Goal: Transaction & Acquisition: Register for event/course

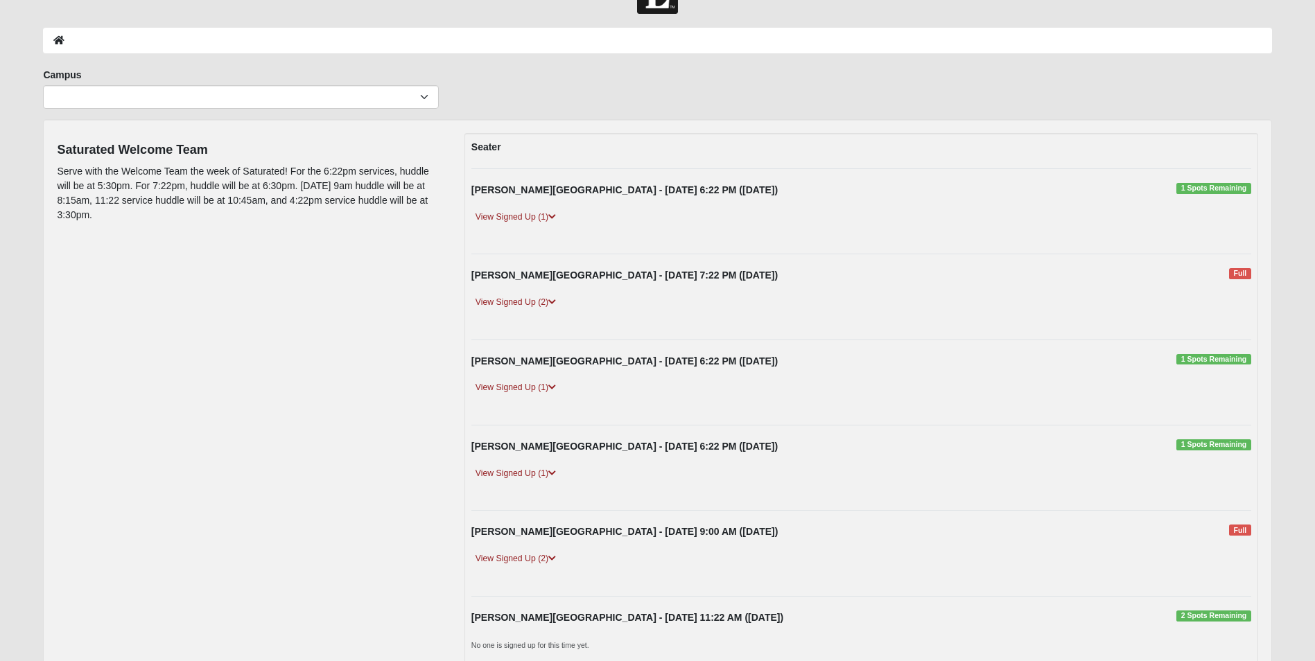
scroll to position [69, 0]
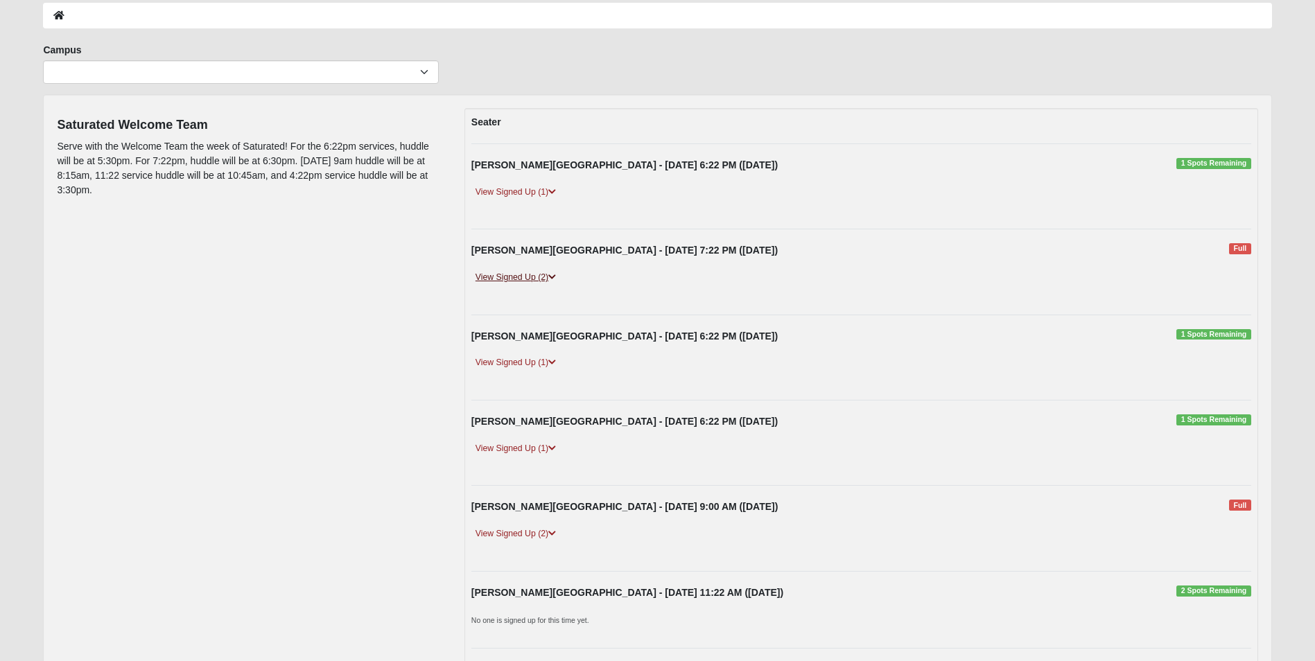
click at [544, 277] on link "View Signed Up (2)" at bounding box center [515, 277] width 89 height 15
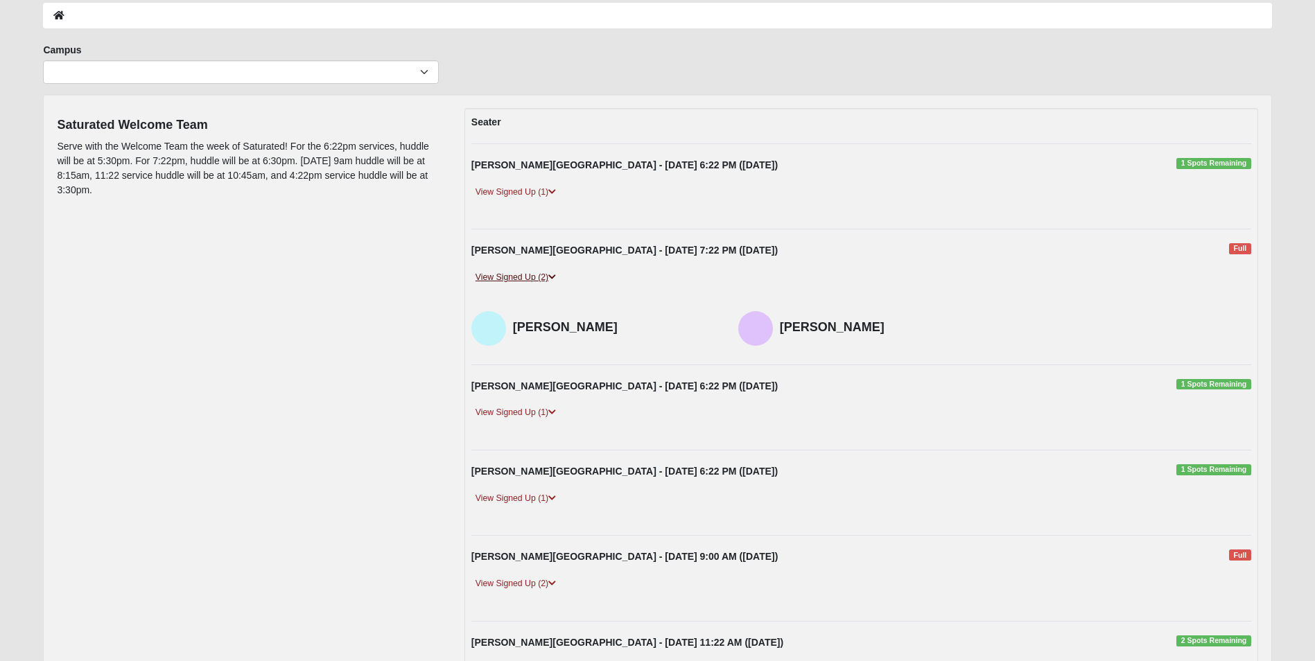
scroll to position [0, 0]
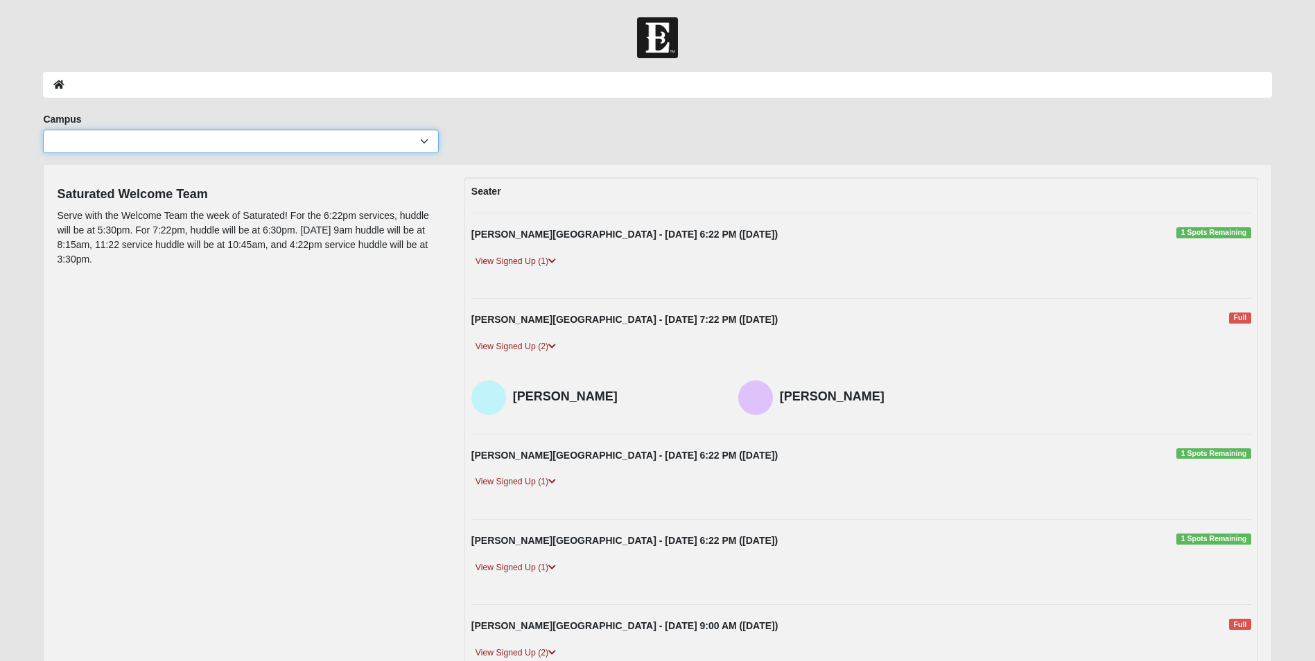
click at [415, 148] on select "Arlington Baymeadows Eleven22 Online [PERSON_NAME][GEOGRAPHIC_DATA] Jesup [GEOG…" at bounding box center [241, 142] width 396 height 24
select select "4"
click at [43, 130] on select "Arlington Baymeadows Eleven22 Online [PERSON_NAME][GEOGRAPHIC_DATA] Jesup [GEOG…" at bounding box center [241, 142] width 396 height 24
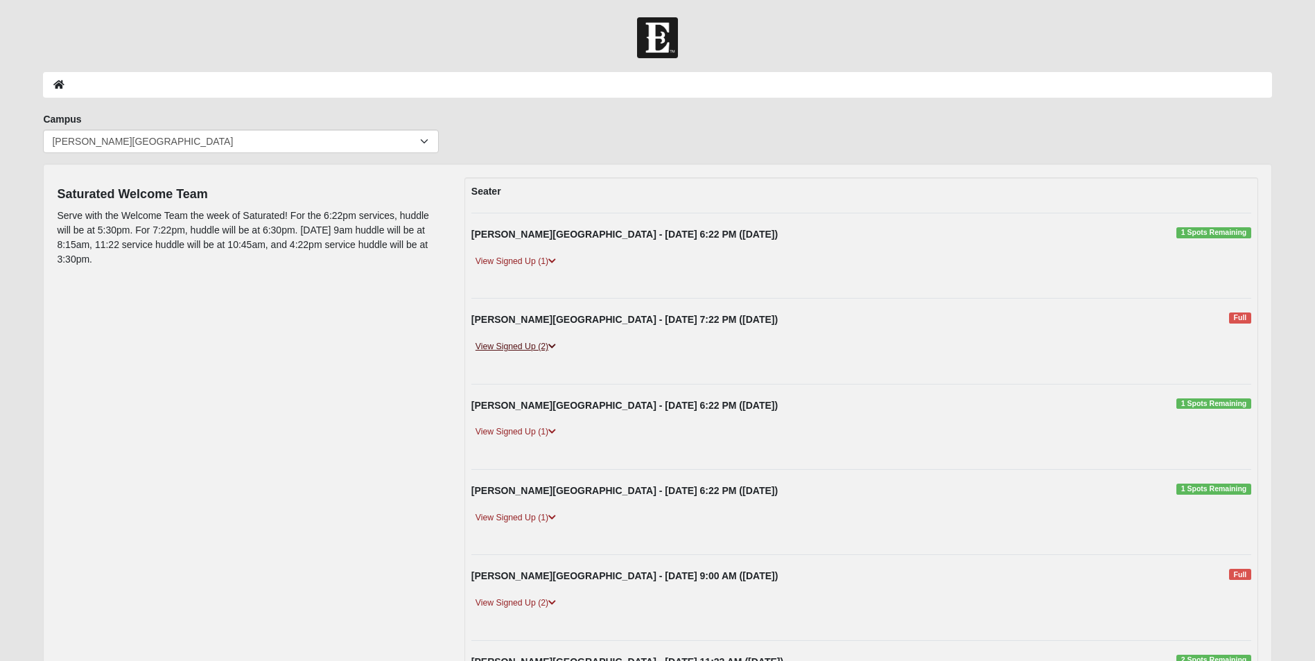
click at [544, 347] on link "View Signed Up (2)" at bounding box center [515, 347] width 89 height 15
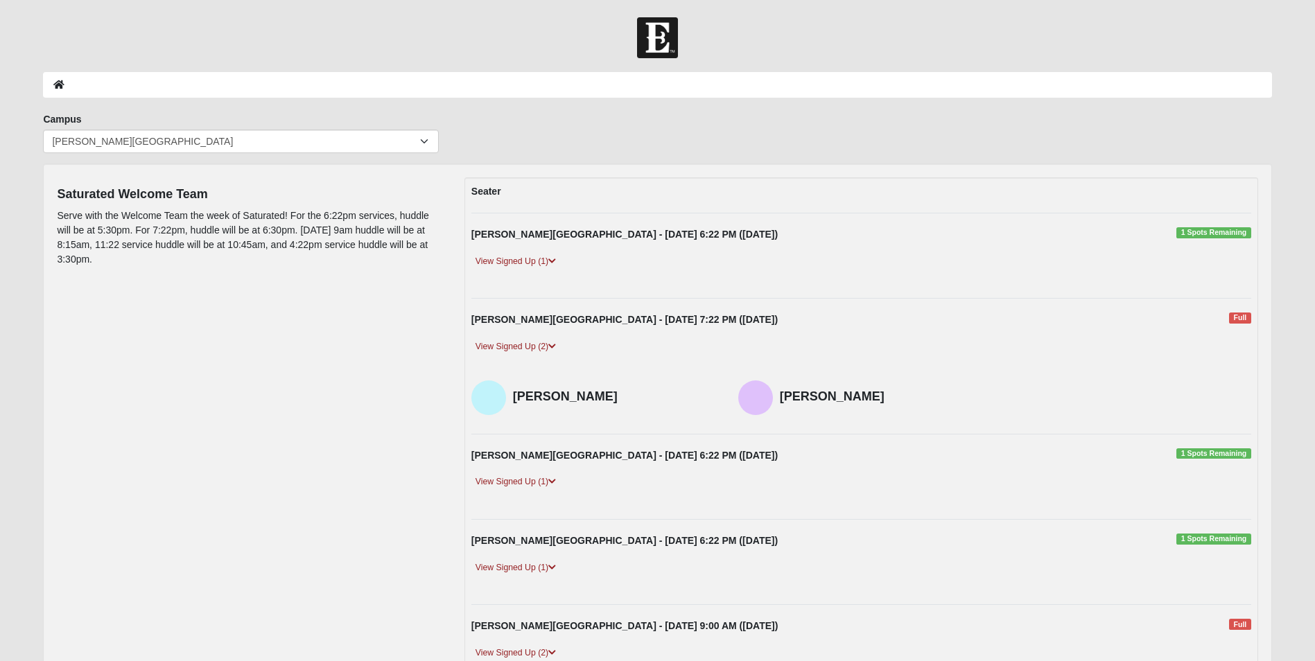
click at [679, 345] on div "View Signed Up (2)" at bounding box center [861, 355] width 801 height 31
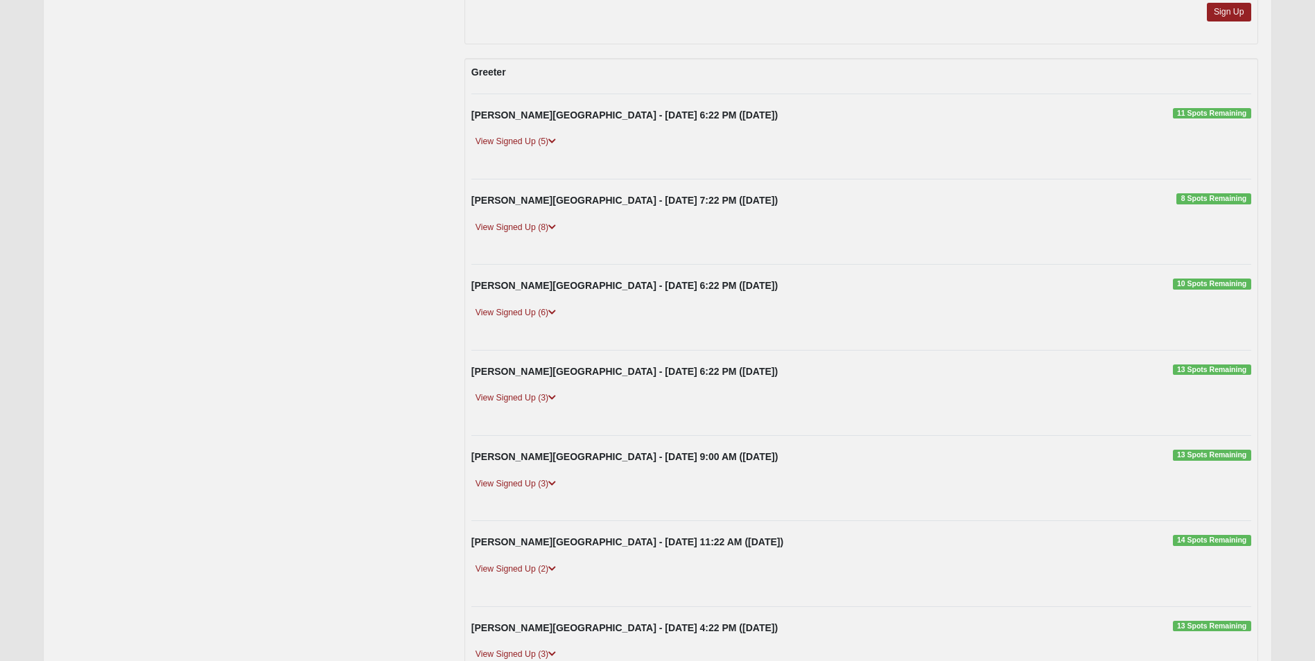
scroll to position [2288, 0]
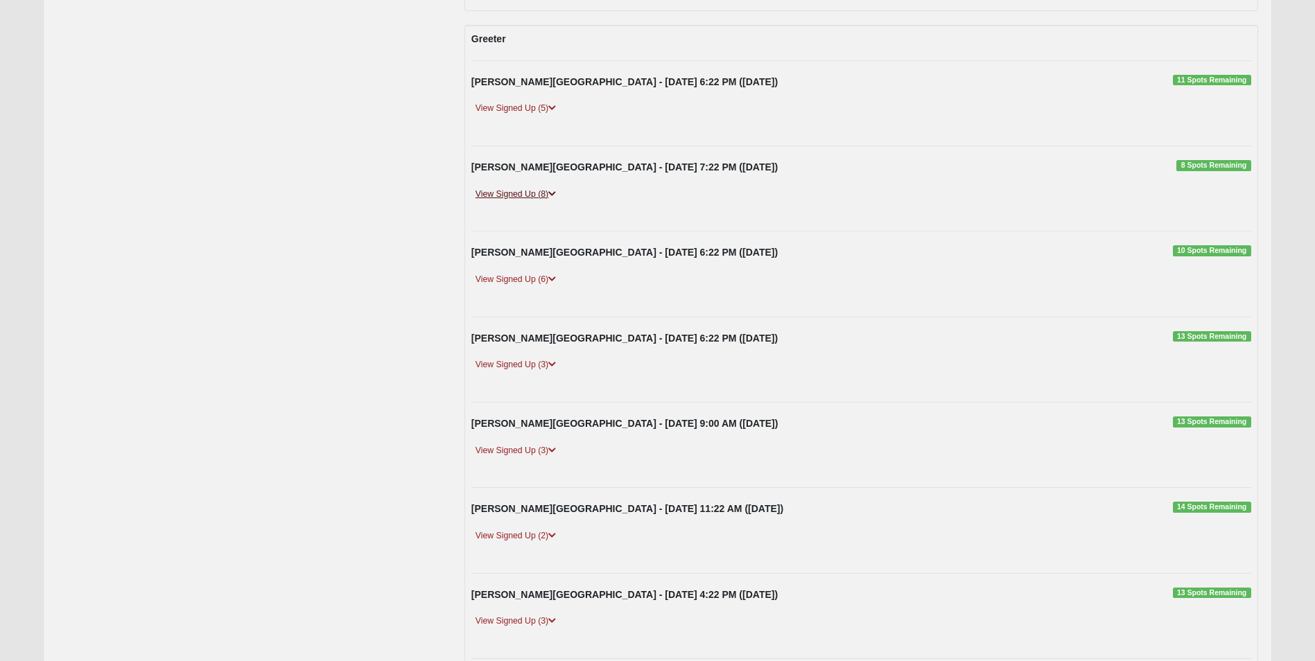
click at [532, 190] on link "View Signed Up (8)" at bounding box center [515, 194] width 89 height 15
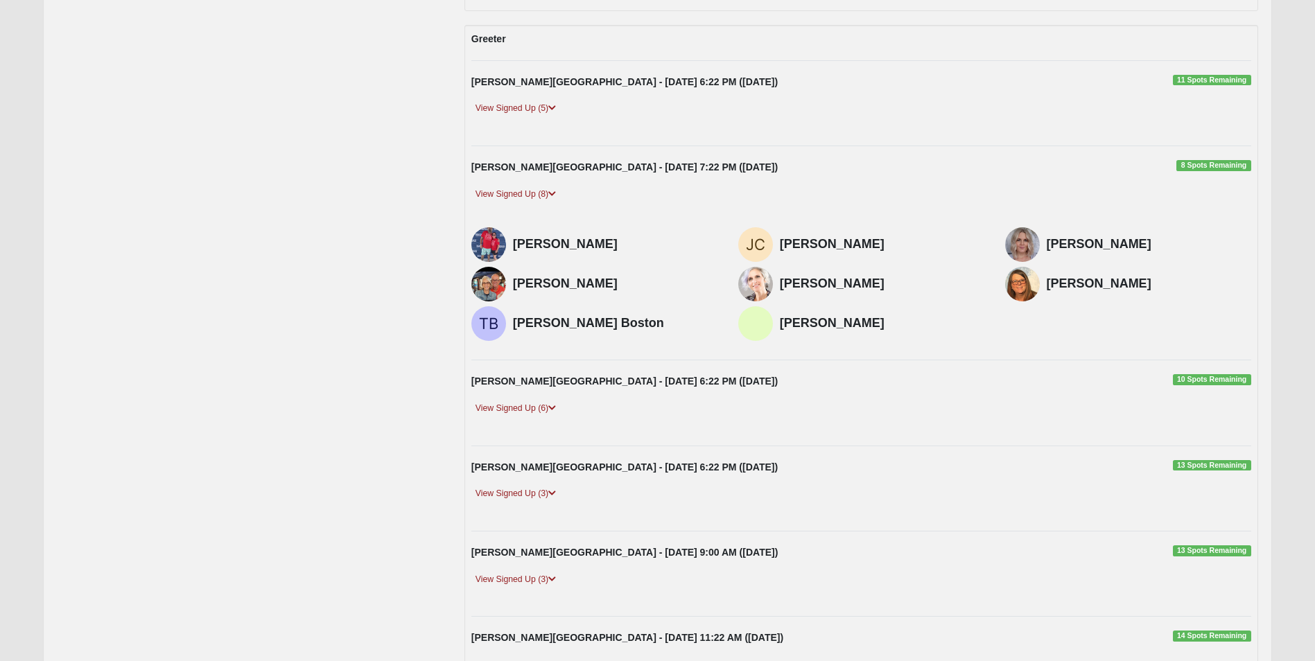
click at [964, 184] on div "[PERSON_NAME][GEOGRAPHIC_DATA] - [DATE] 7:22 PM ([DATE]) 8 Spots Remaining View…" at bounding box center [861, 253] width 801 height 186
click at [571, 164] on strong "[PERSON_NAME][GEOGRAPHIC_DATA] - [DATE] 7:22 PM ([DATE])" at bounding box center [624, 167] width 306 height 11
click at [1195, 161] on span "8 Spots Remaining" at bounding box center [1213, 165] width 74 height 11
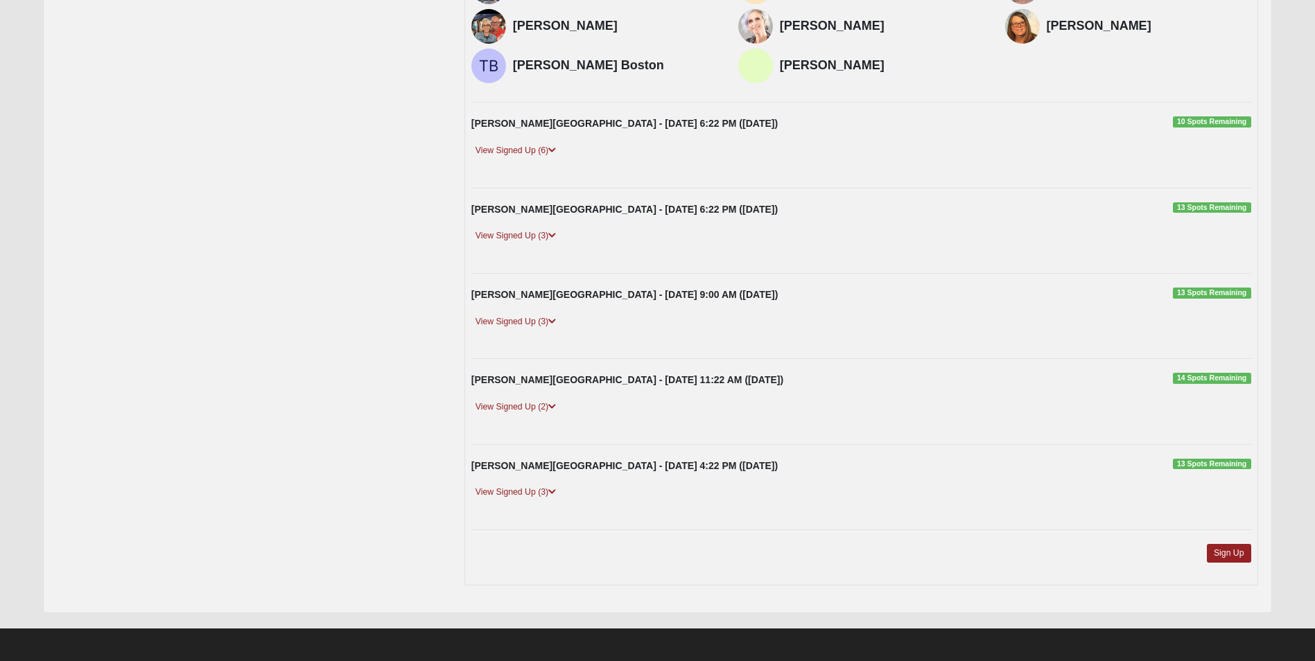
scroll to position [2548, 0]
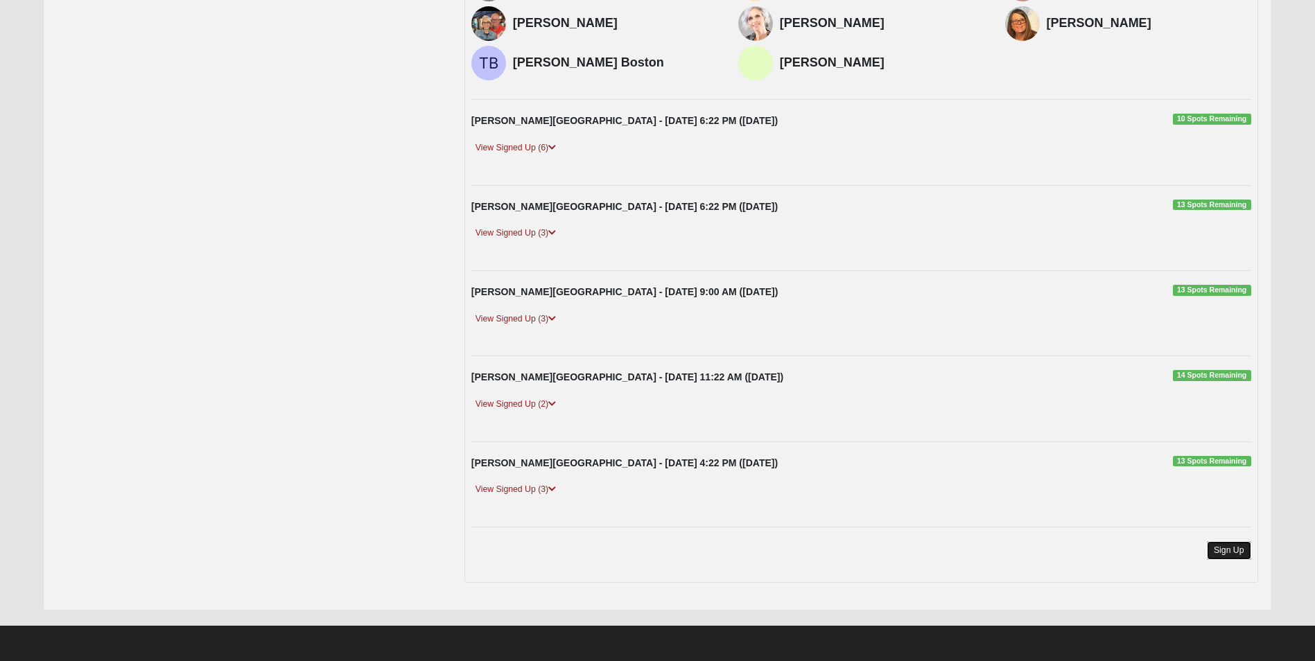
click at [1226, 546] on link "Sign Up" at bounding box center [1229, 550] width 44 height 19
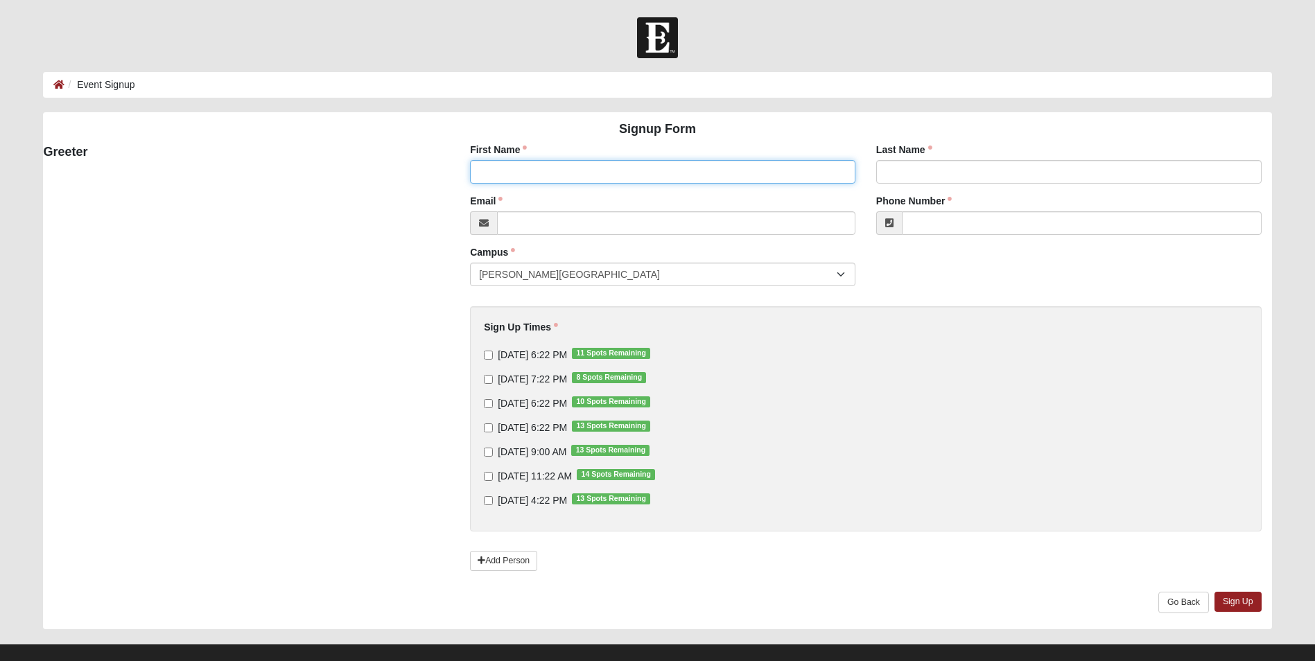
click at [562, 173] on input "First Name" at bounding box center [662, 172] width 385 height 24
type input "Bristal"
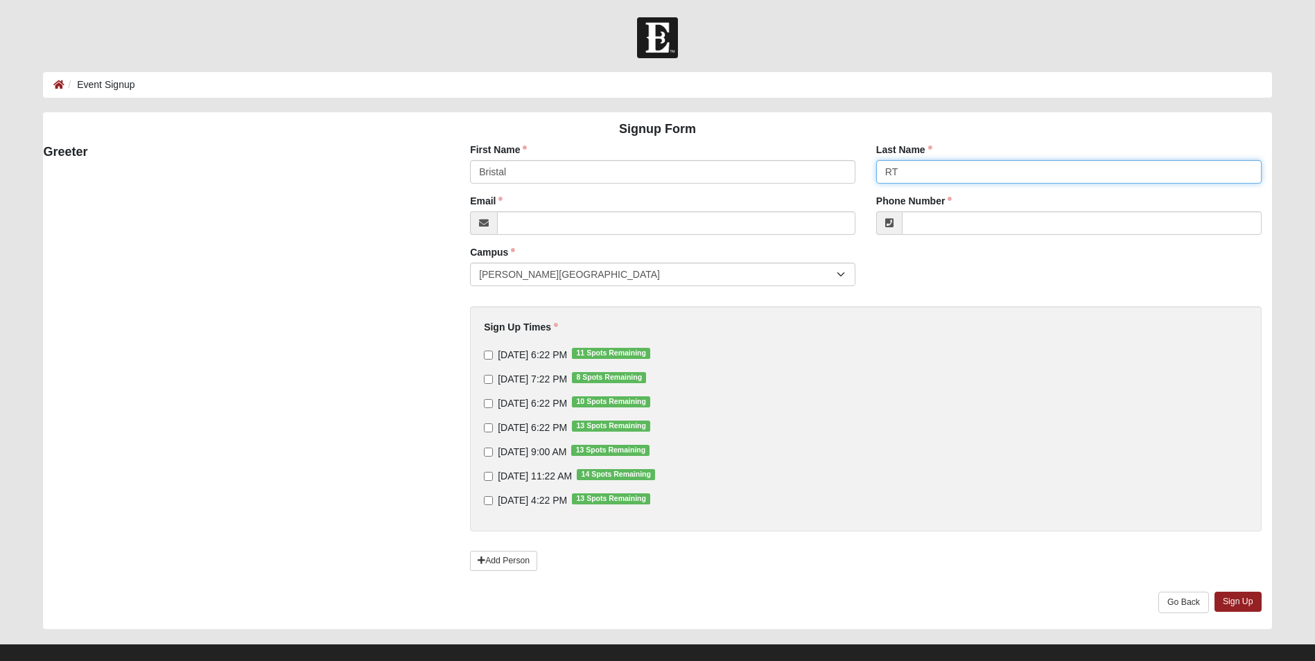
type input "R"
type input "Thompson"
click at [533, 232] on input "Email" at bounding box center [676, 223] width 358 height 24
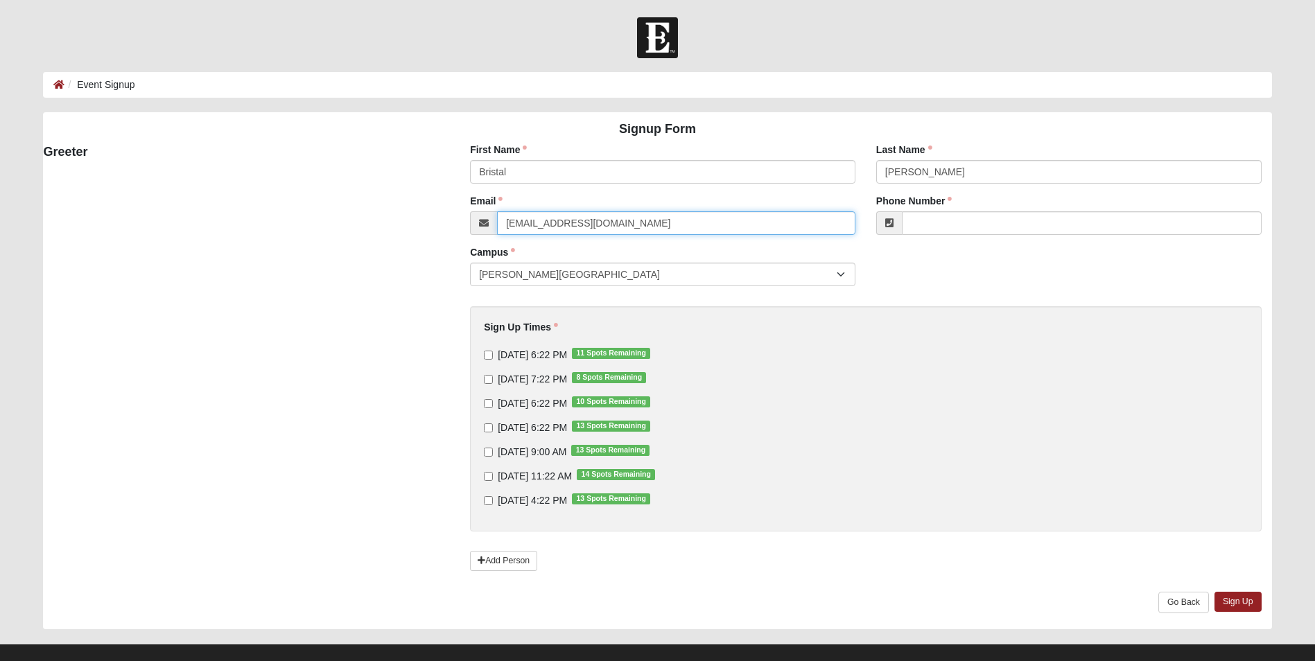
type input "bristalthompson@gmail.com"
click at [979, 210] on div "Phone Number Phone Number is required." at bounding box center [1068, 214] width 385 height 41
click at [977, 221] on input "Phone Number" at bounding box center [1082, 223] width 360 height 24
type input "(229) 881-1592"
click at [488, 376] on input "9/11/2025 7:22 PM 8 Spots Remaining" at bounding box center [488, 379] width 9 height 9
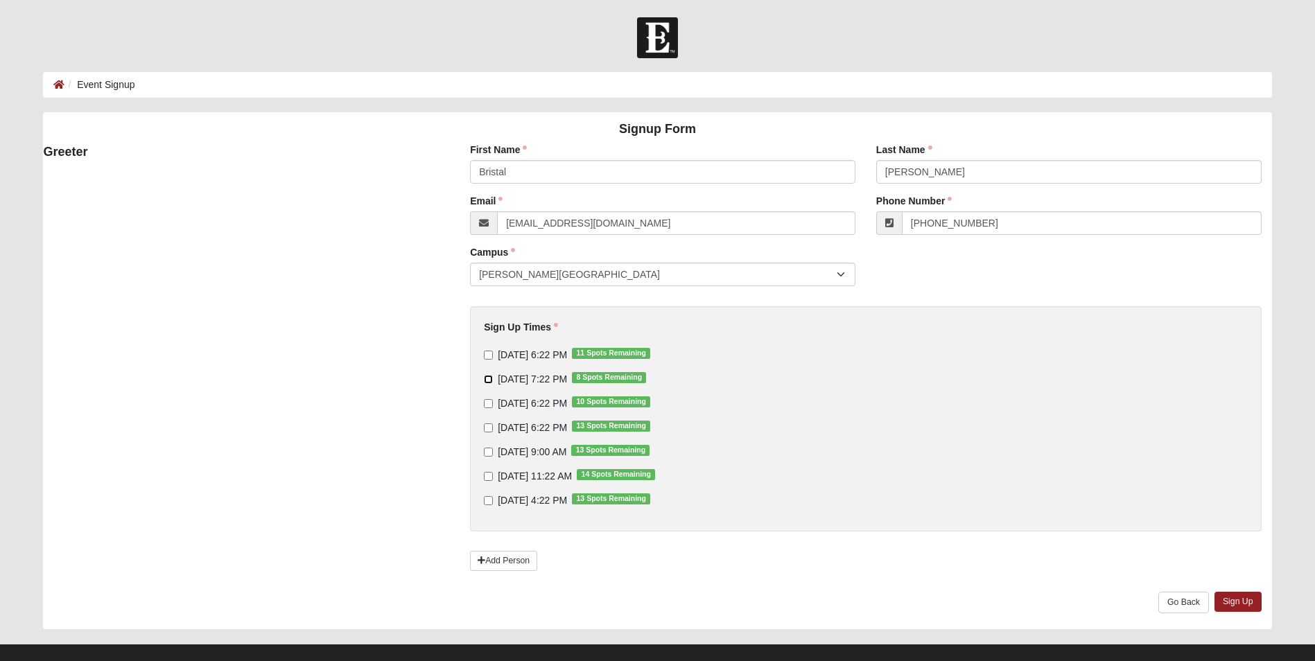
checkbox input "true"
drag, startPoint x: 1242, startPoint y: 600, endPoint x: 1023, endPoint y: 541, distance: 226.7
click at [1242, 600] on link "Sign Up" at bounding box center [1238, 602] width 47 height 20
